Goal: Navigation & Orientation: Find specific page/section

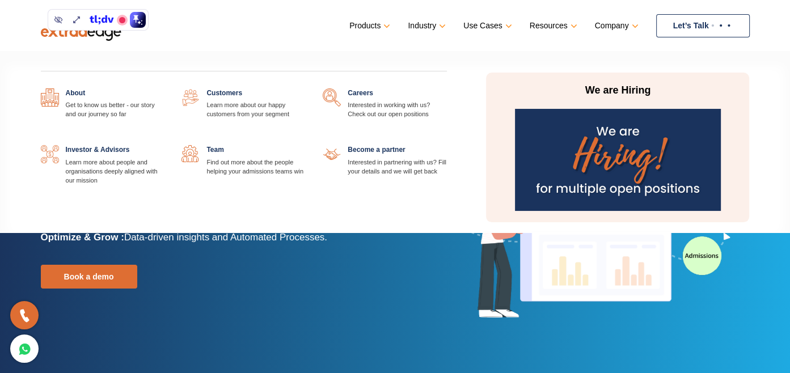
click at [447, 145] on link at bounding box center [447, 145] width 0 height 0
click at [306, 145] on link at bounding box center [306, 145] width 0 height 0
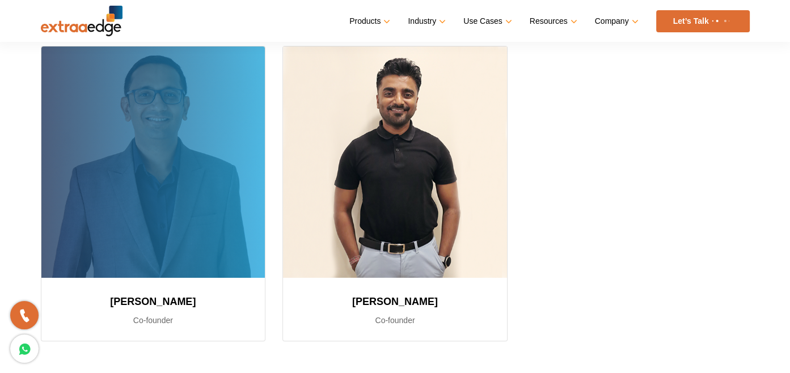
scroll to position [227, 0]
click at [147, 217] on div at bounding box center [153, 161] width 224 height 231
click at [177, 297] on h3 "[PERSON_NAME]" at bounding box center [153, 301] width 197 height 20
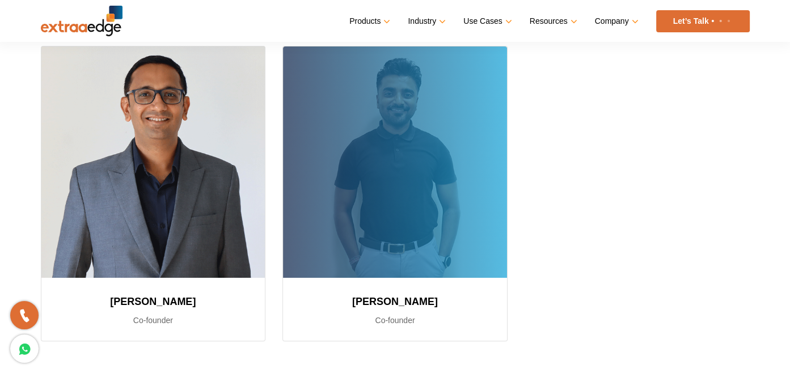
click at [349, 214] on div at bounding box center [395, 161] width 224 height 231
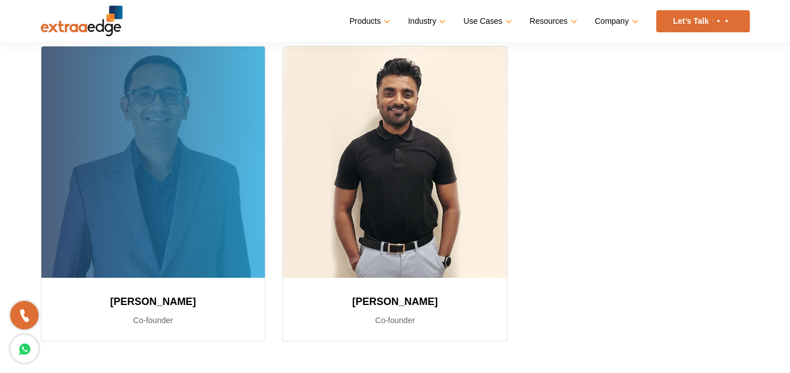
drag, startPoint x: 113, startPoint y: 306, endPoint x: 194, endPoint y: 295, distance: 81.7
click at [194, 295] on h3 "Sushil Mundada" at bounding box center [153, 301] width 197 height 20
copy h3 "Sushil Mundada"
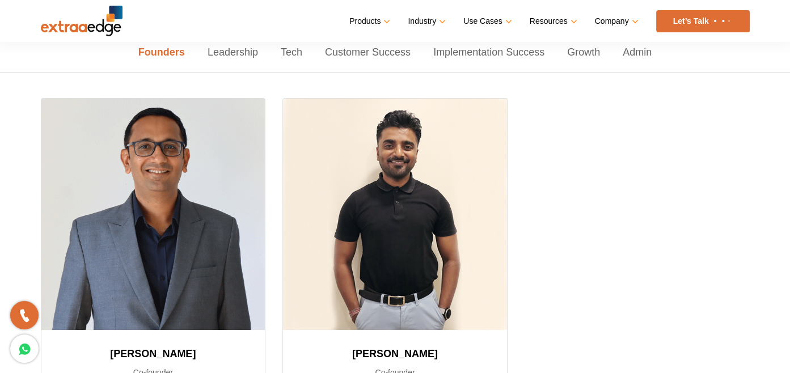
scroll to position [0, 0]
